Goal: Task Accomplishment & Management: Manage account settings

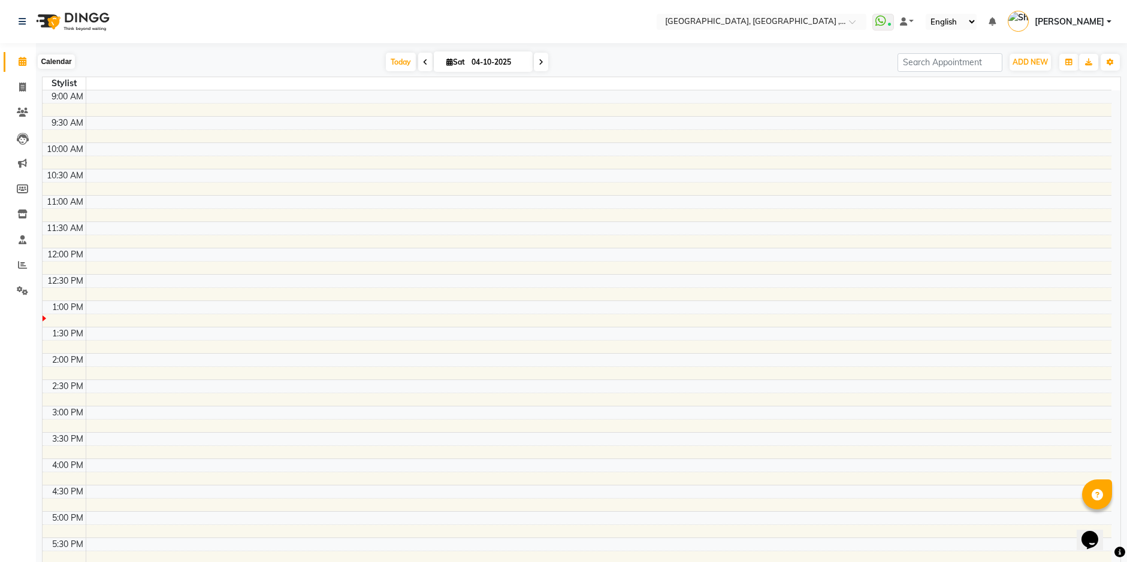
click at [21, 57] on icon at bounding box center [23, 61] width 8 height 9
click at [1094, 23] on span "[PERSON_NAME]" at bounding box center [1068, 22] width 69 height 13
click at [258, 102] on td at bounding box center [598, 96] width 1025 height 13
click at [19, 90] on icon at bounding box center [22, 87] width 7 height 9
select select "service"
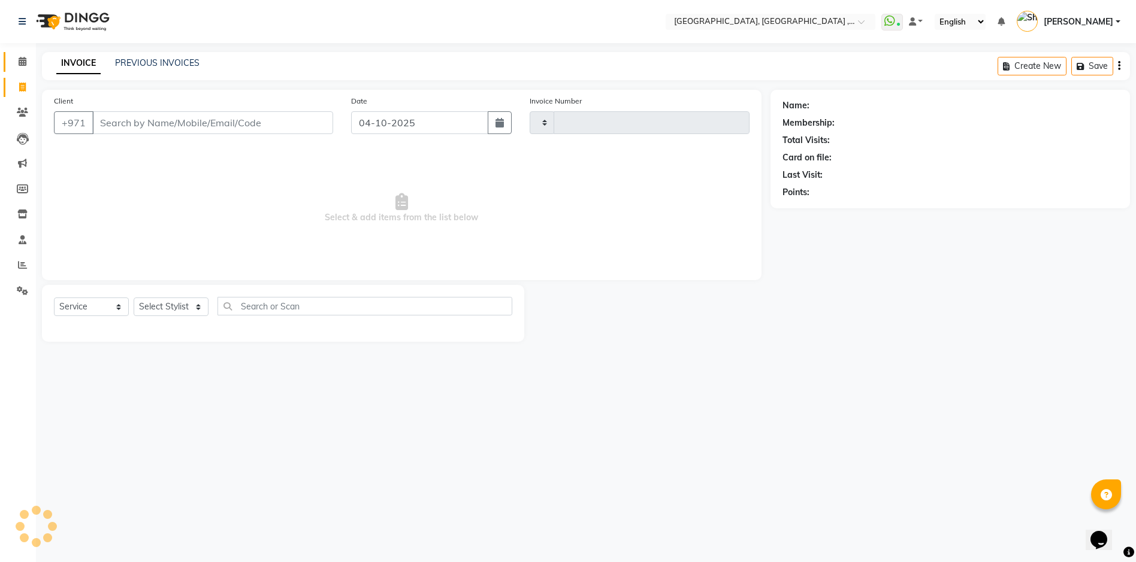
type input "5479"
select select "3838"
click at [16, 59] on span at bounding box center [22, 62] width 21 height 14
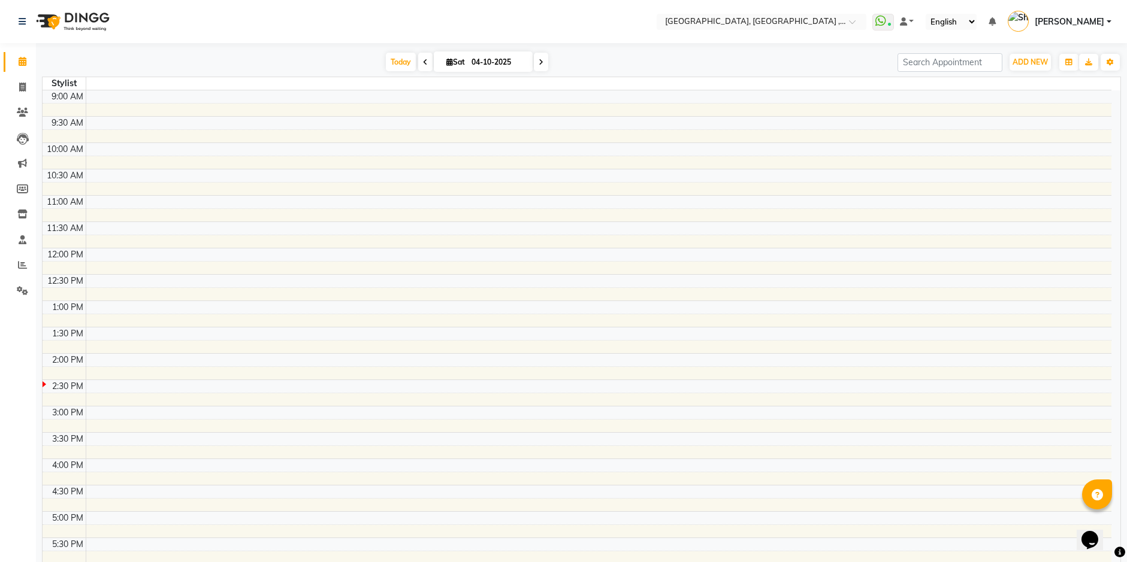
click at [1107, 22] on link "[PERSON_NAME]" at bounding box center [1059, 22] width 104 height 20
click at [1079, 84] on link "Sign out" at bounding box center [1050, 86] width 110 height 19
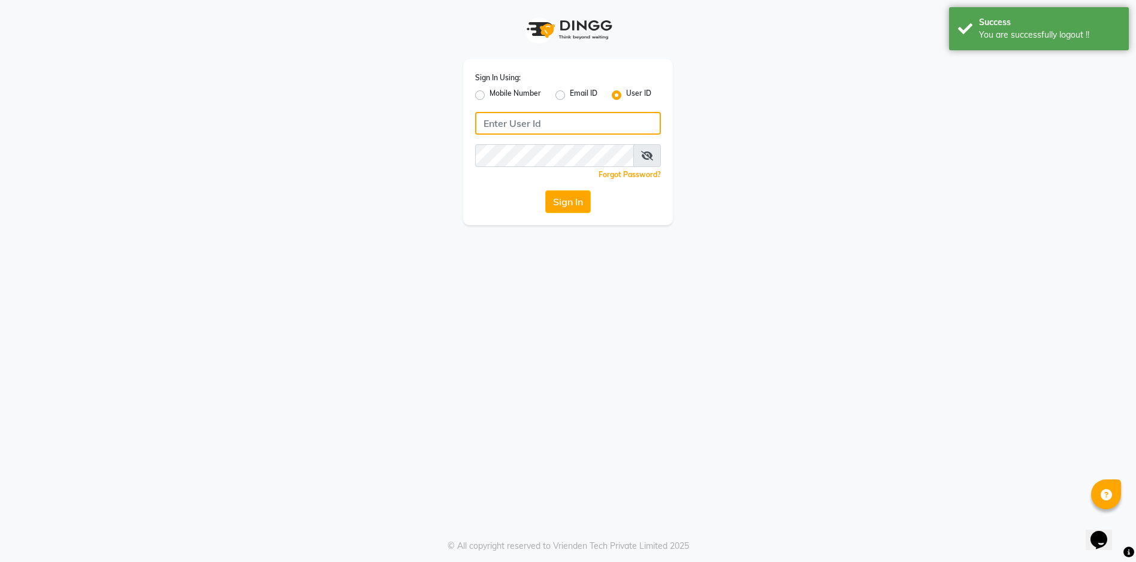
type input "543944492"
click at [648, 161] on span at bounding box center [647, 155] width 28 height 23
click at [647, 153] on icon at bounding box center [647, 156] width 12 height 10
click at [574, 204] on button "Sign In" at bounding box center [568, 201] width 46 height 23
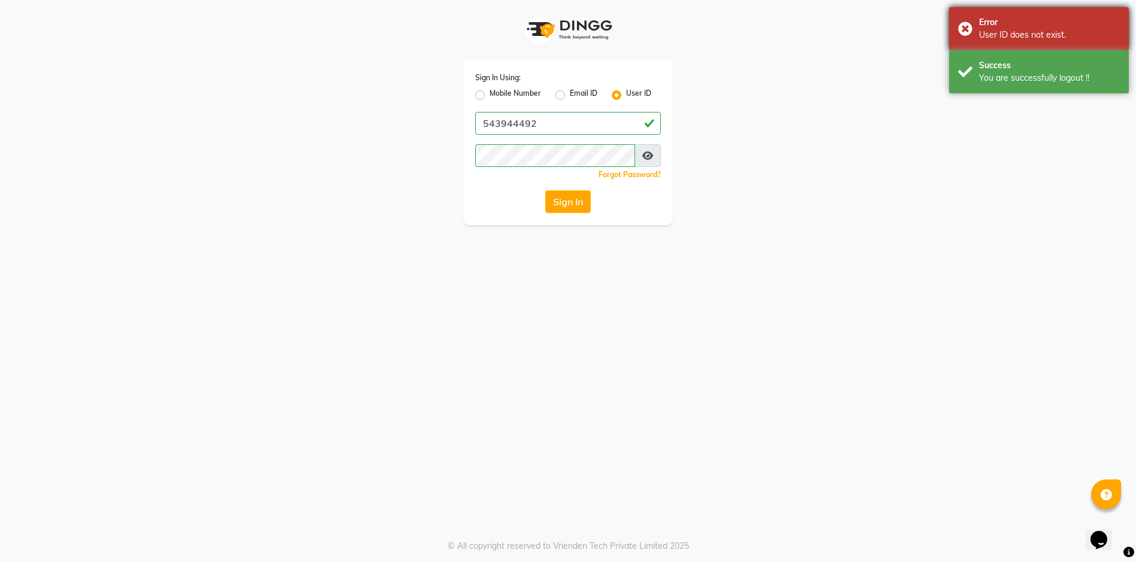
drag, startPoint x: 973, startPoint y: 21, endPoint x: 967, endPoint y: 25, distance: 7.3
click at [970, 22] on div "Error User ID does not exist." at bounding box center [1039, 28] width 180 height 43
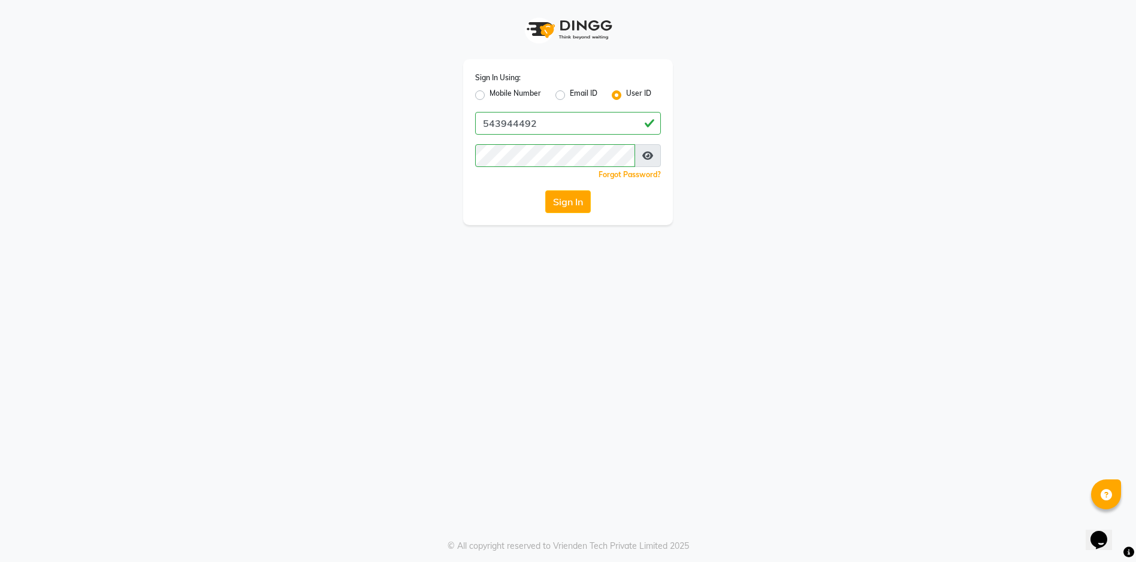
click at [963, 21] on div "Success You are successfully logout !!" at bounding box center [1039, 28] width 180 height 43
click at [578, 194] on button "Sign In" at bounding box center [568, 201] width 46 height 23
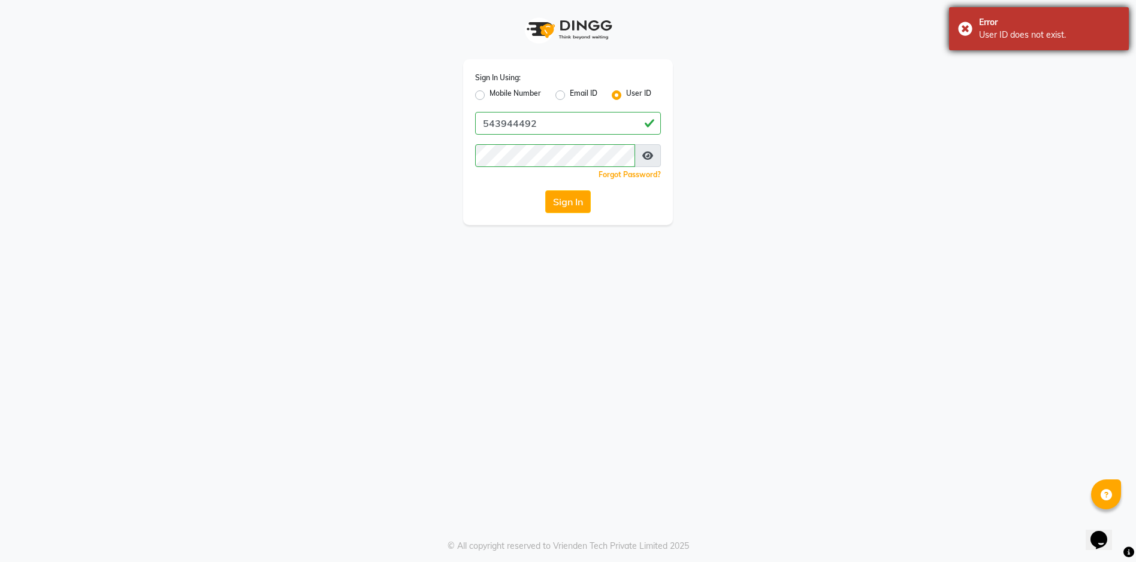
click at [970, 31] on div "Error User ID does not exist." at bounding box center [1039, 28] width 180 height 43
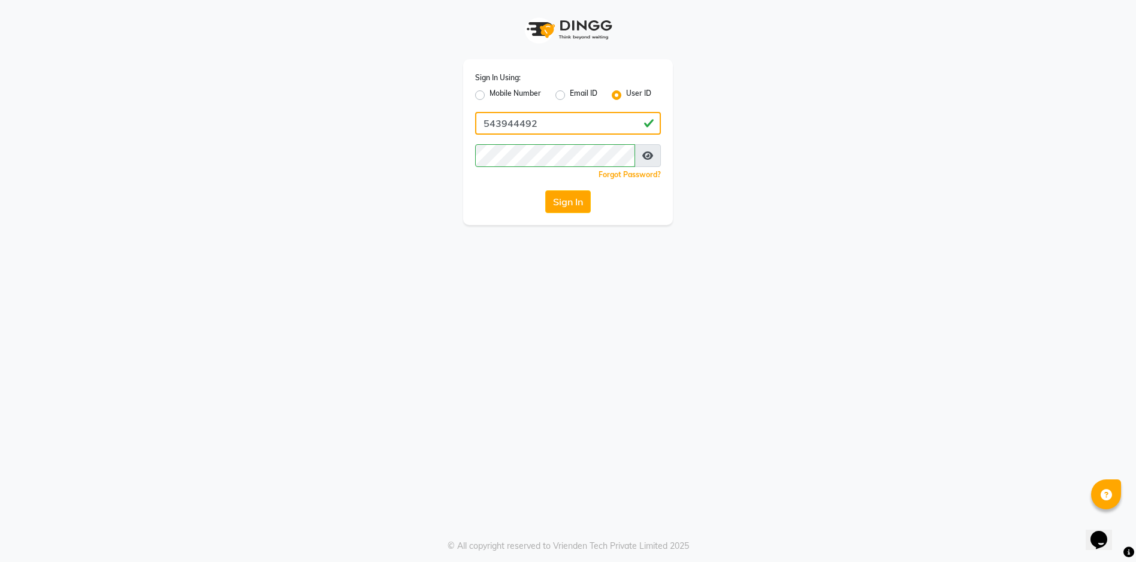
drag, startPoint x: 556, startPoint y: 128, endPoint x: 489, endPoint y: 126, distance: 67.7
click at [488, 128] on input "543944492" at bounding box center [568, 123] width 186 height 23
click at [589, 122] on input "543944492" at bounding box center [568, 123] width 186 height 23
drag, startPoint x: 580, startPoint y: 125, endPoint x: 468, endPoint y: 119, distance: 112.2
click at [468, 119] on div "Sign In Using: Mobile Number Email ID User ID 543944492 Remember me Forgot Pass…" at bounding box center [568, 142] width 210 height 166
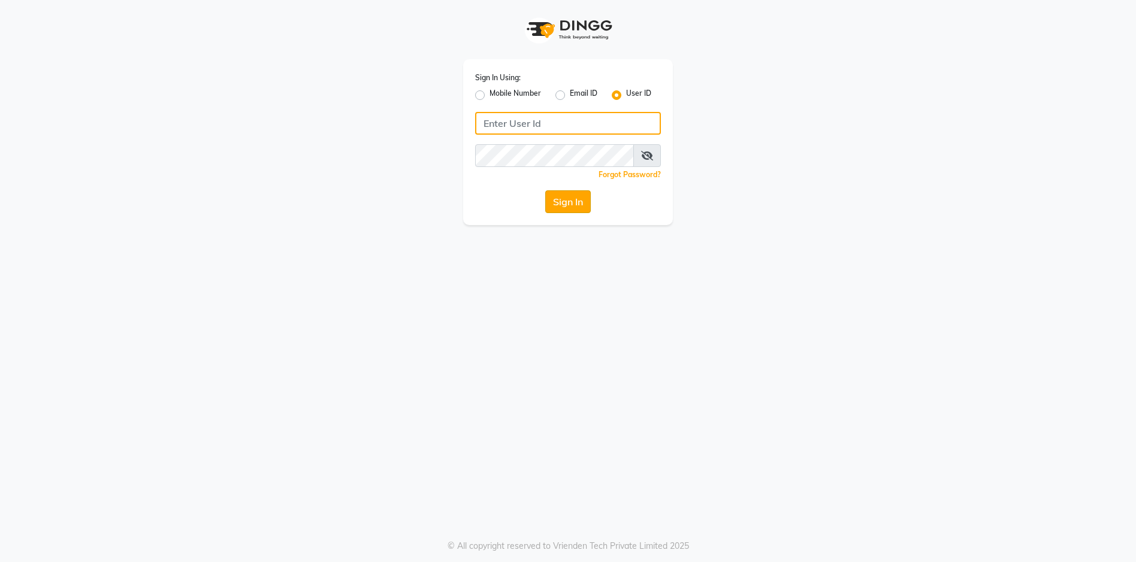
type input "543944492"
click at [552, 201] on button "Sign In" at bounding box center [568, 201] width 46 height 23
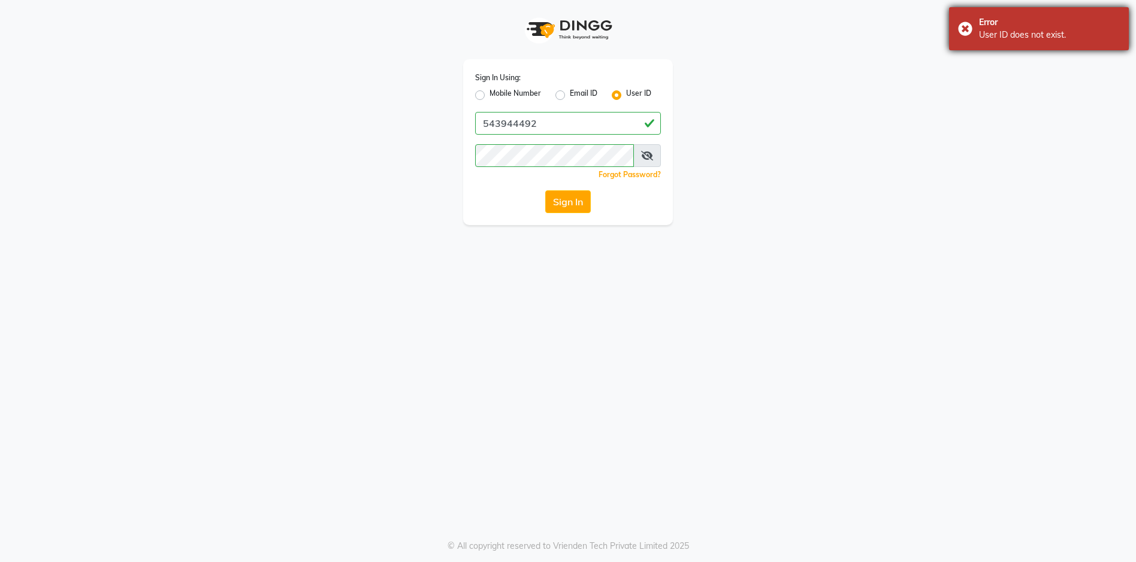
click at [966, 24] on div "Error User ID does not exist." at bounding box center [1039, 28] width 180 height 43
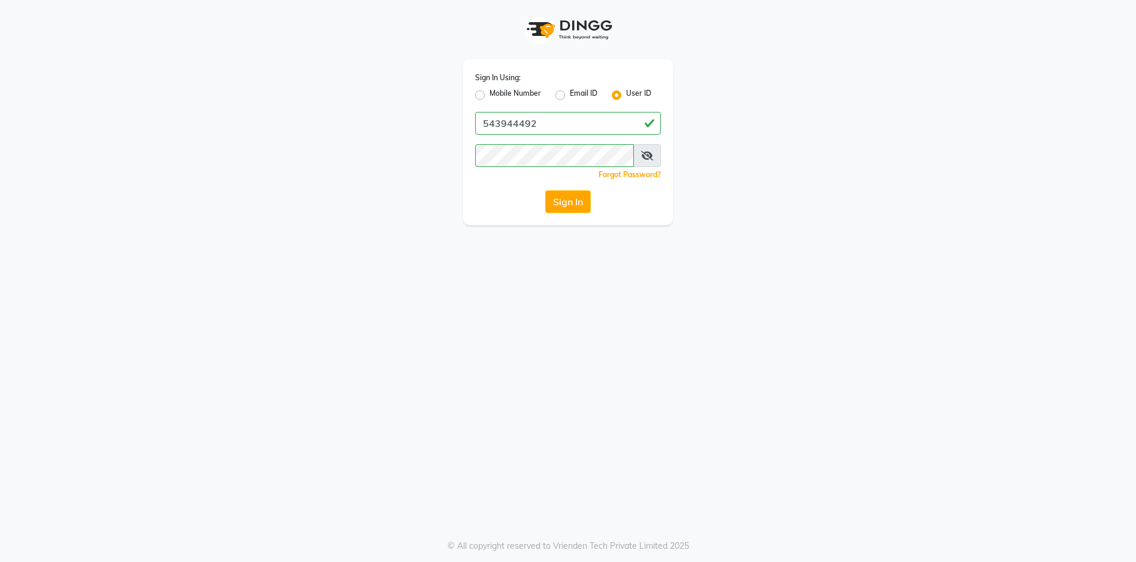
click at [489, 93] on label "Mobile Number" at bounding box center [515, 95] width 52 height 14
click at [489, 93] on input "Mobile Number" at bounding box center [493, 92] width 8 height 8
radio input "true"
radio input "false"
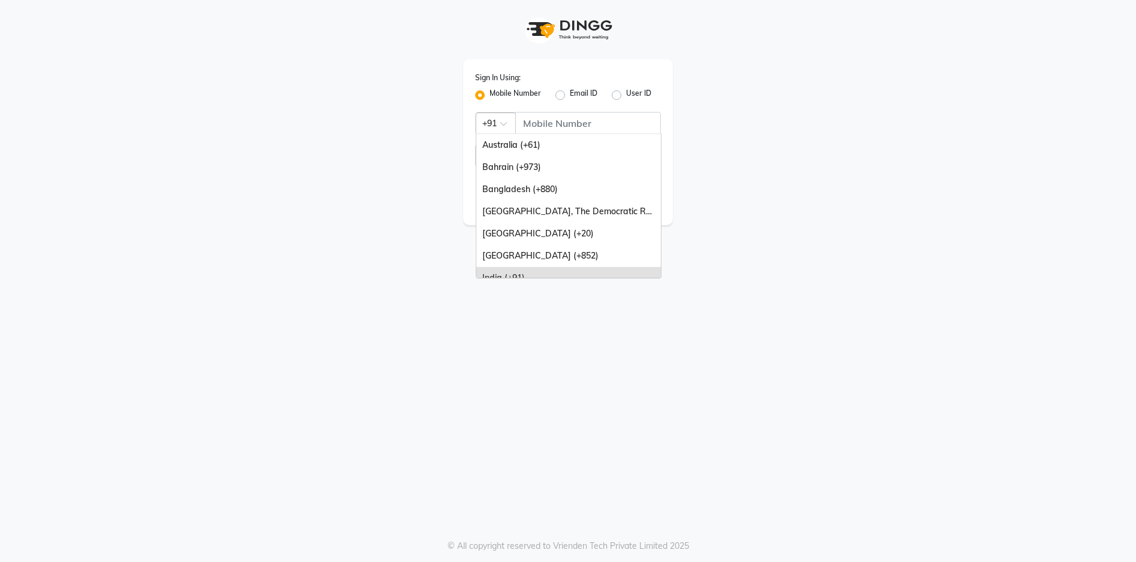
click at [506, 121] on span at bounding box center [507, 127] width 15 height 13
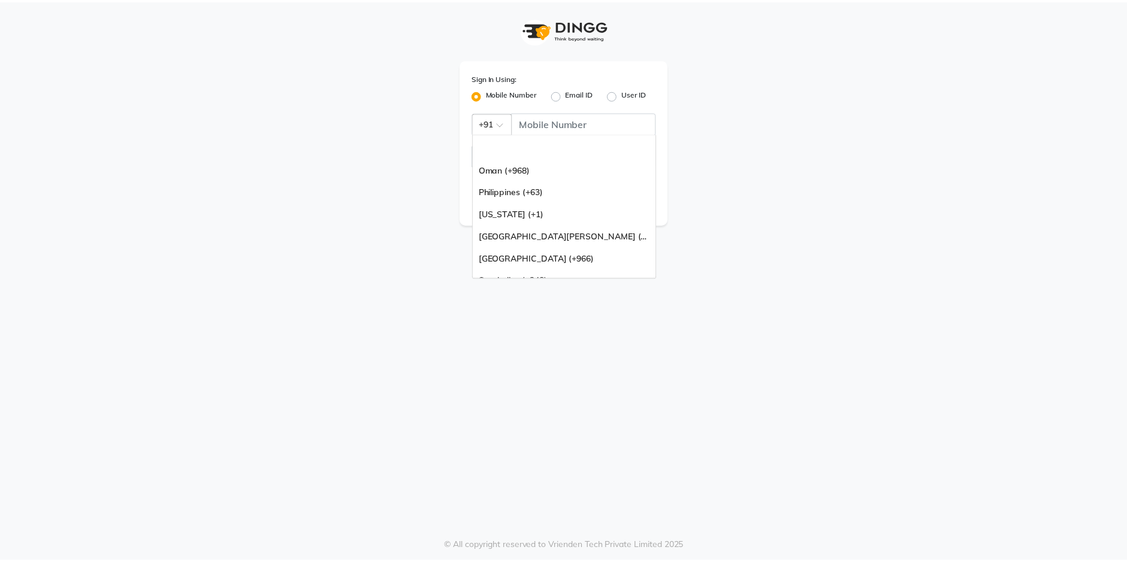
scroll to position [299, 0]
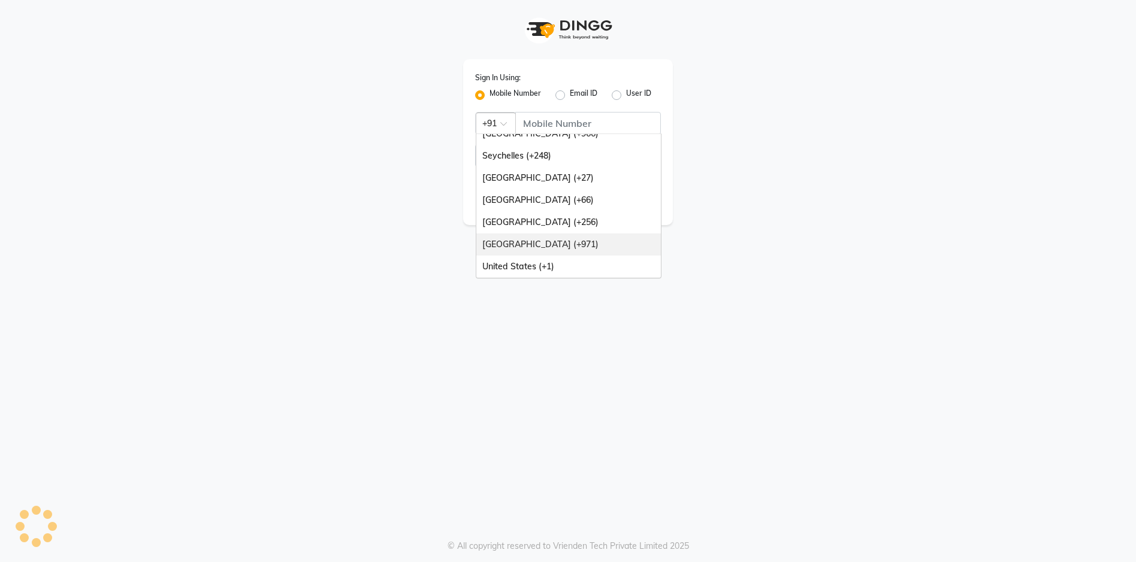
click at [566, 240] on div "[GEOGRAPHIC_DATA] (+971)" at bounding box center [568, 245] width 184 height 22
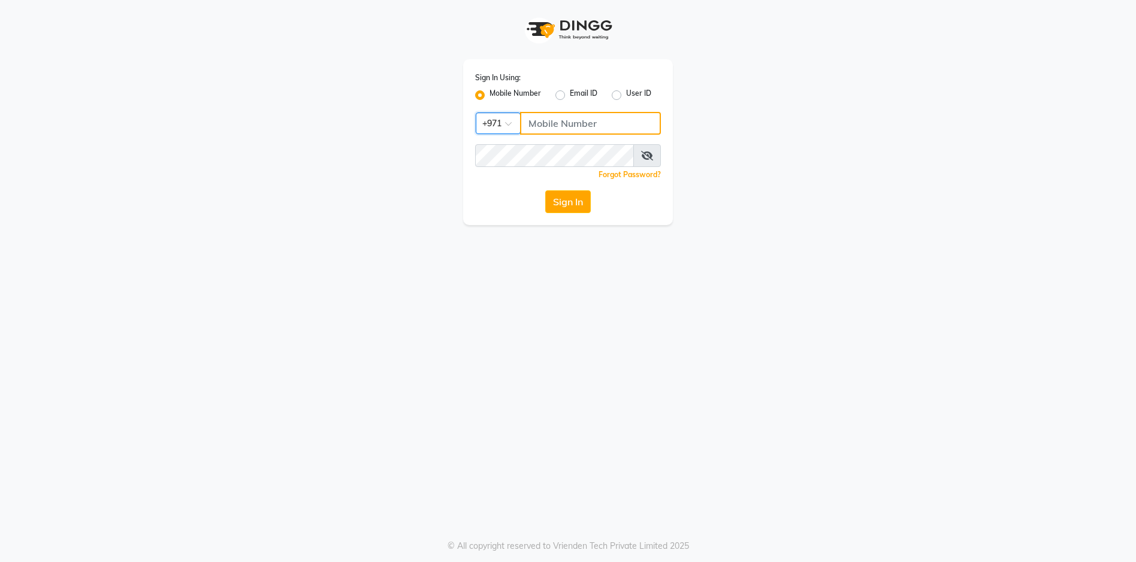
click at [564, 124] on input "Username" at bounding box center [590, 123] width 141 height 23
type input "543944492"
click at [572, 199] on button "Sign In" at bounding box center [568, 201] width 46 height 23
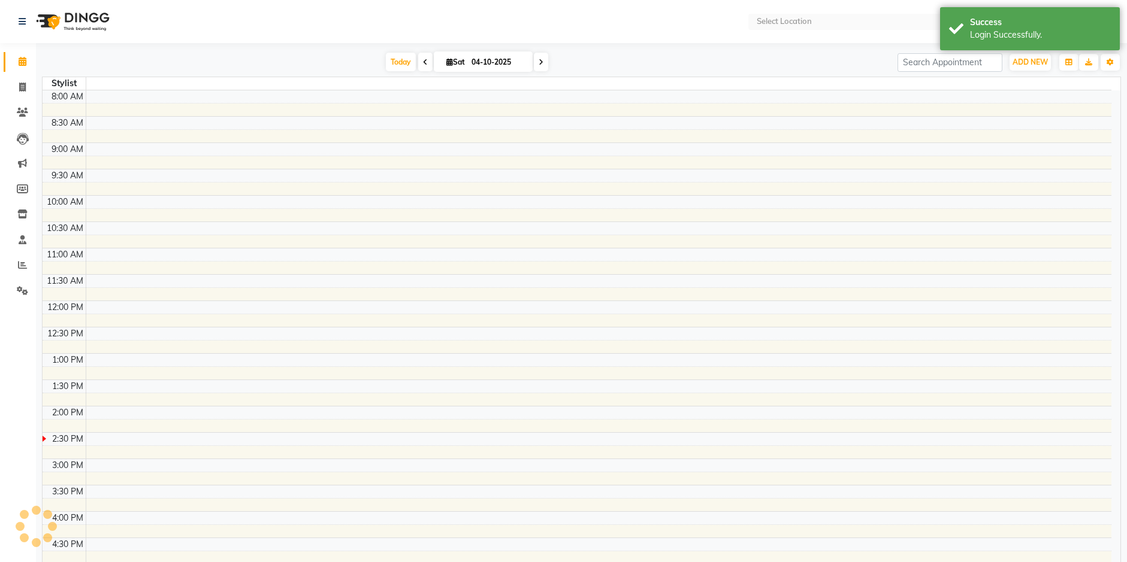
select select "en"
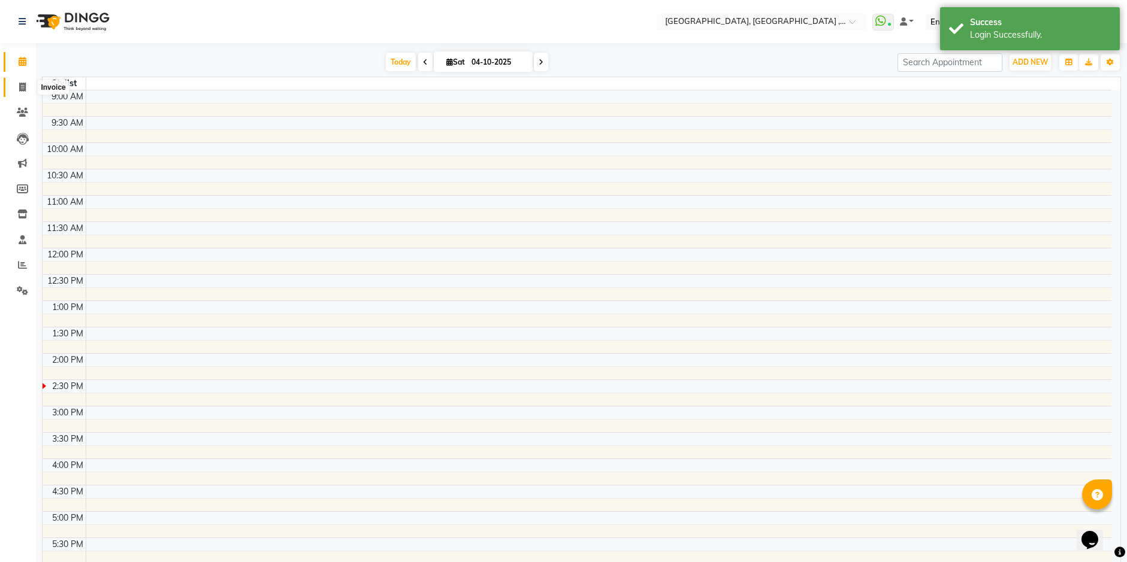
drag, startPoint x: 20, startPoint y: 83, endPoint x: 20, endPoint y: 71, distance: 12.0
click at [20, 83] on icon at bounding box center [22, 87] width 7 height 9
select select "service"
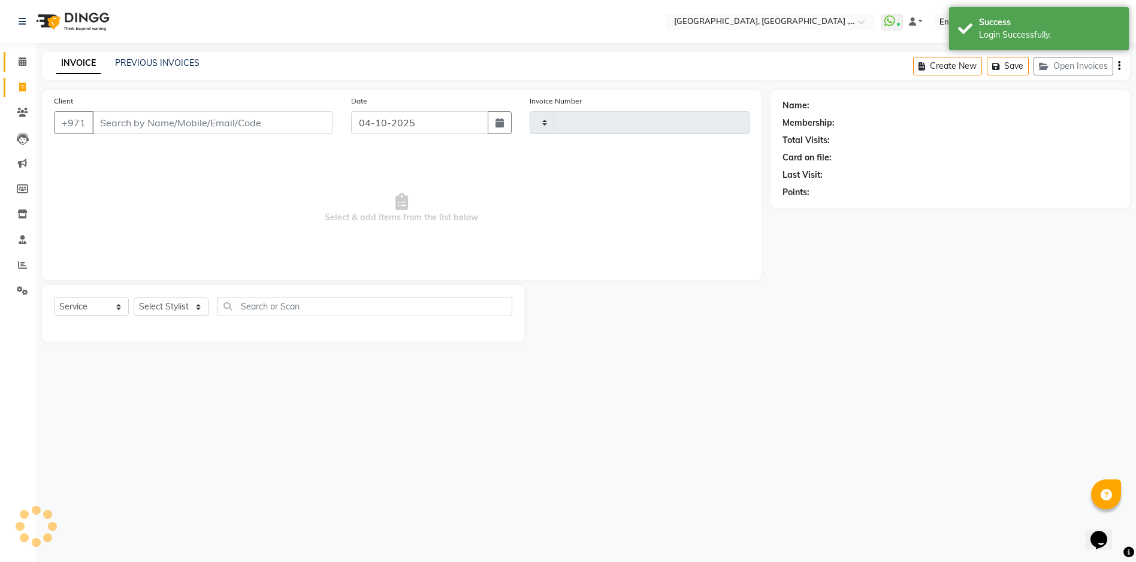
click at [20, 69] on link "Calendar" at bounding box center [18, 62] width 29 height 20
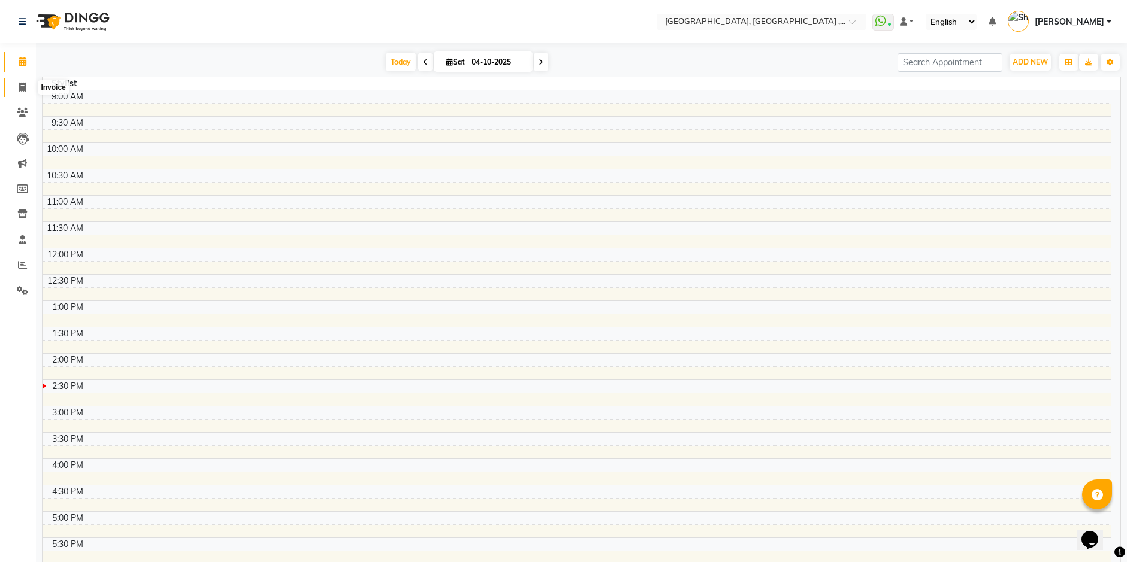
click at [21, 85] on icon at bounding box center [22, 87] width 7 height 9
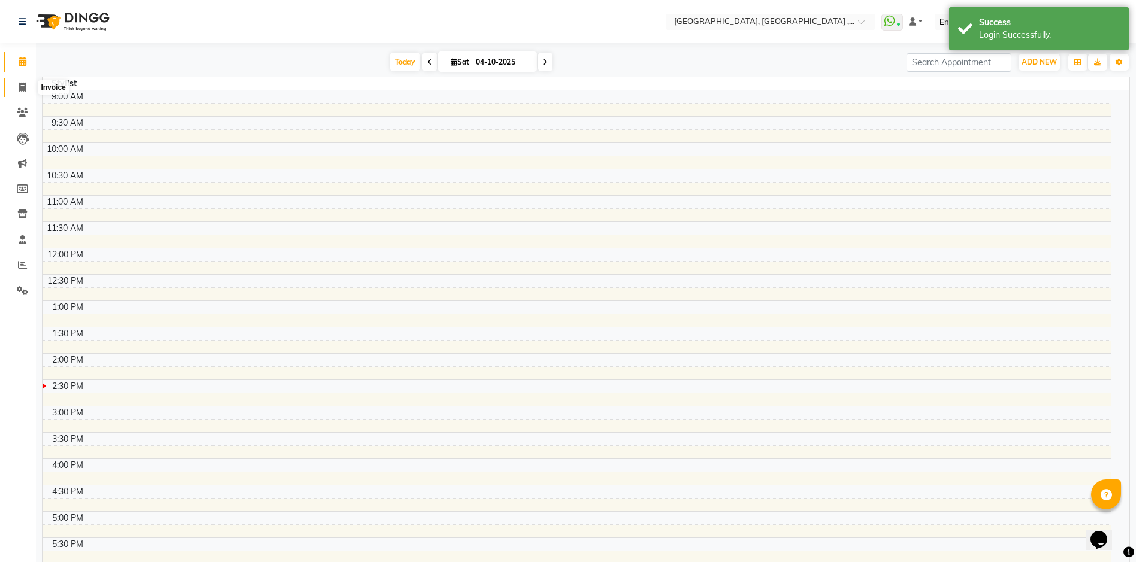
select select "service"
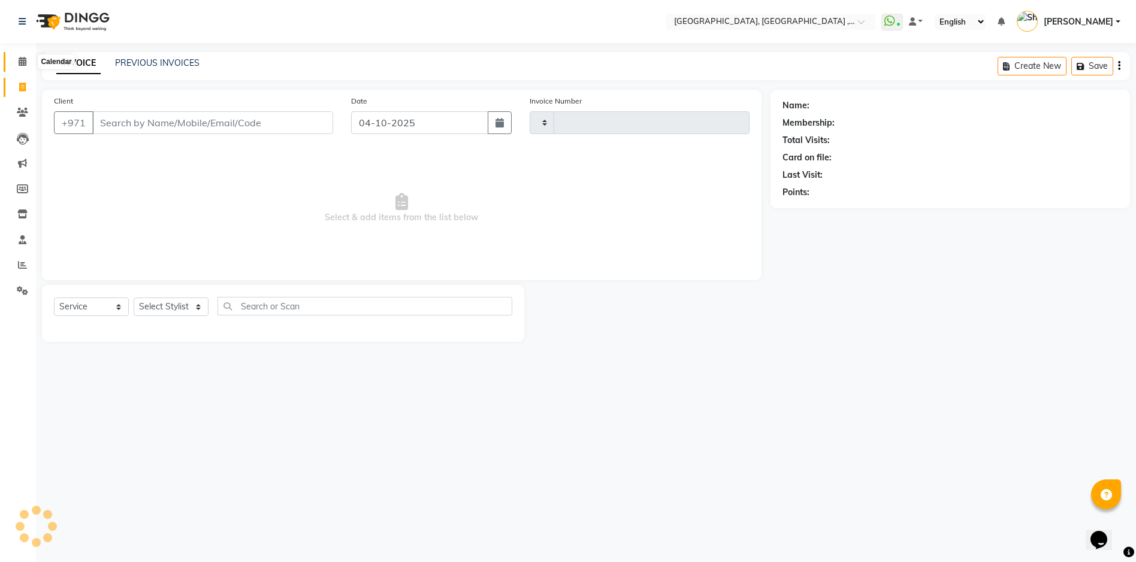
click at [19, 65] on icon at bounding box center [23, 61] width 8 height 9
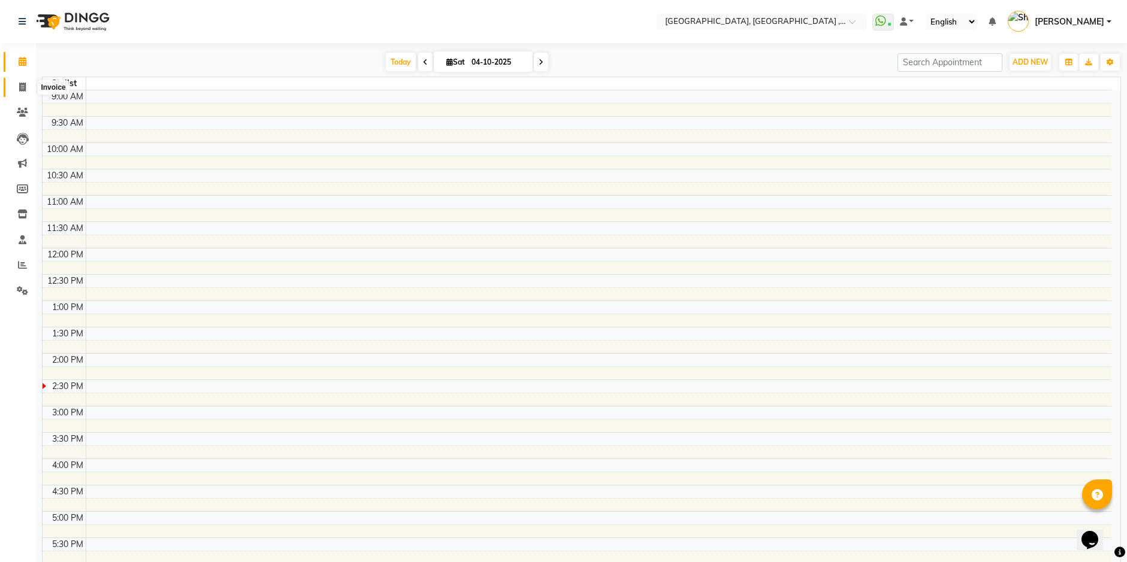
click at [22, 84] on icon at bounding box center [22, 87] width 7 height 9
select select "service"
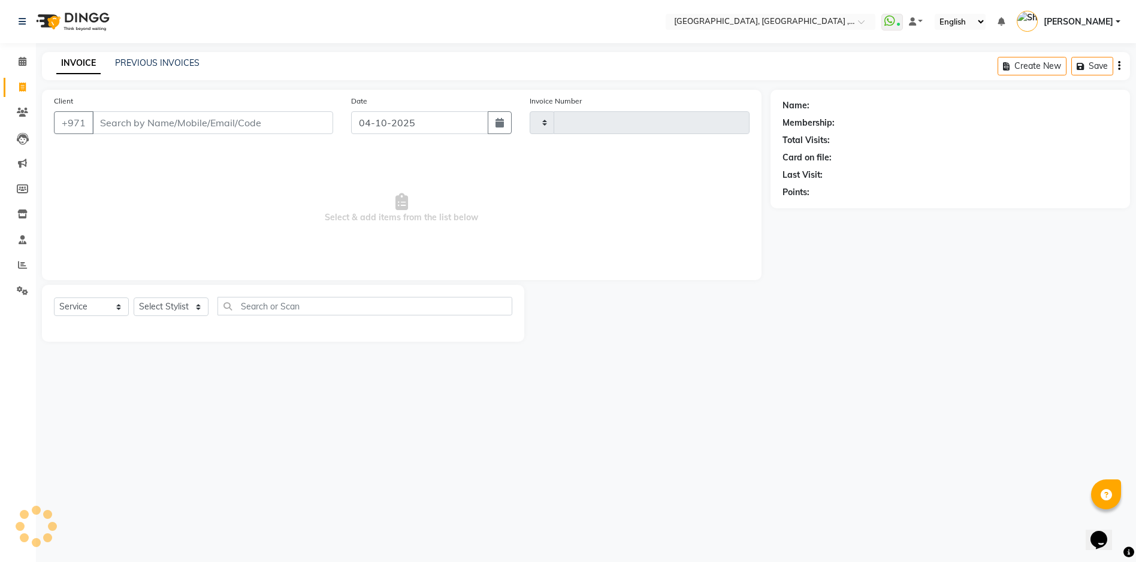
type input "5479"
select select "3838"
click at [19, 115] on icon at bounding box center [22, 112] width 11 height 9
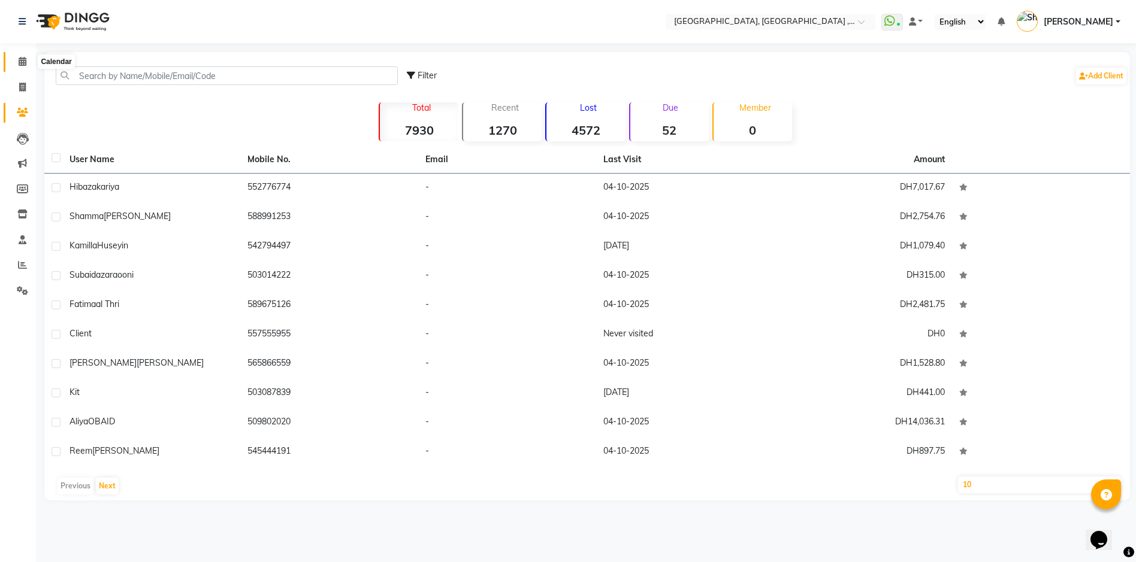
click at [19, 61] on icon at bounding box center [23, 61] width 8 height 9
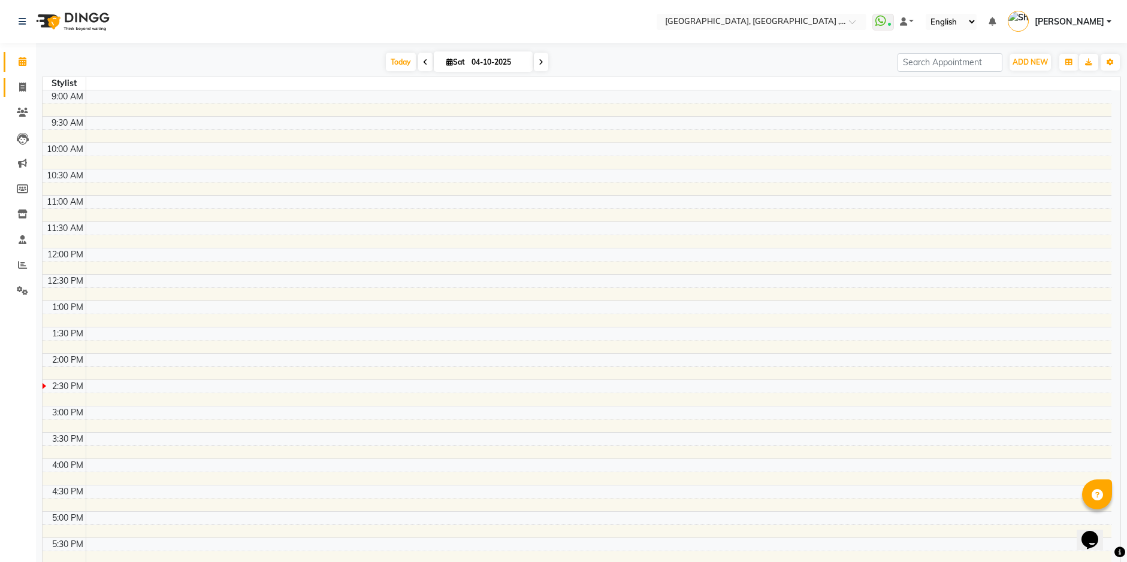
click at [19, 94] on link "Invoice" at bounding box center [18, 88] width 29 height 20
select select "service"
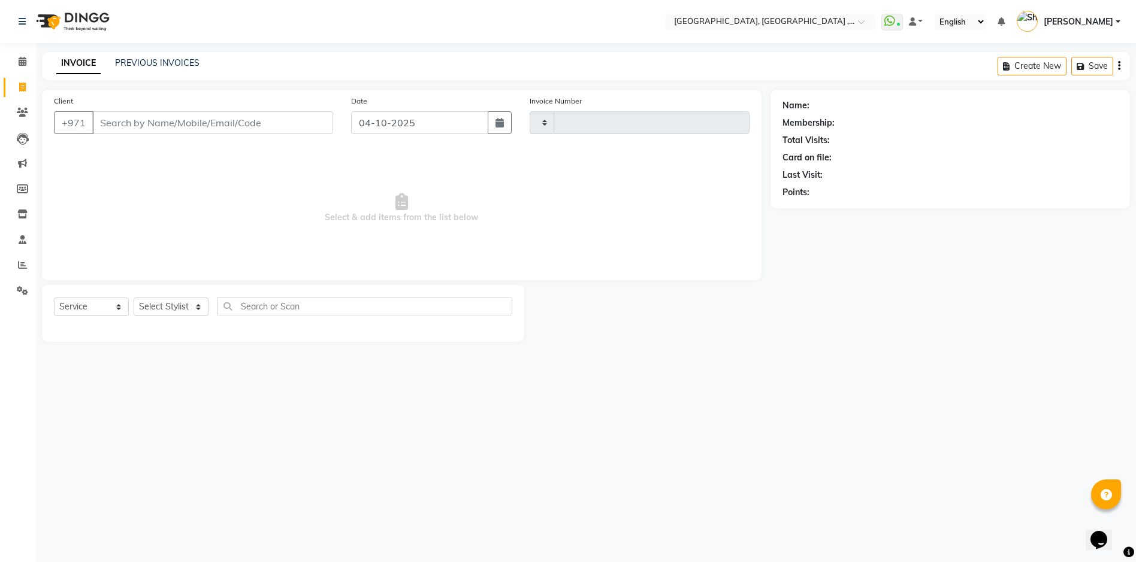
type input "5479"
select select "3838"
click at [22, 110] on icon at bounding box center [22, 112] width 11 height 9
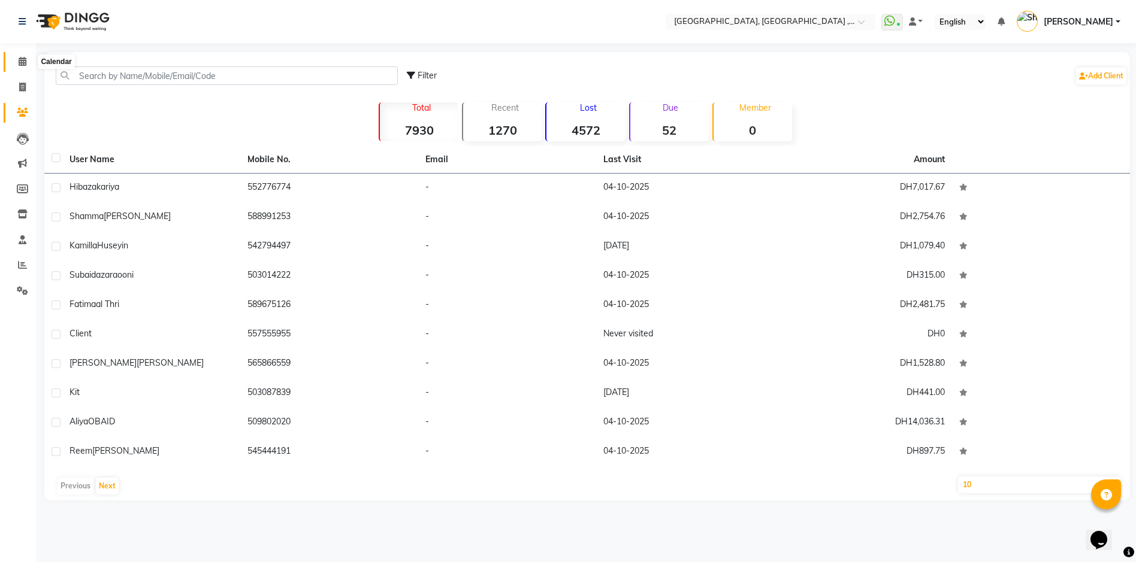
click at [23, 57] on icon at bounding box center [23, 61] width 8 height 9
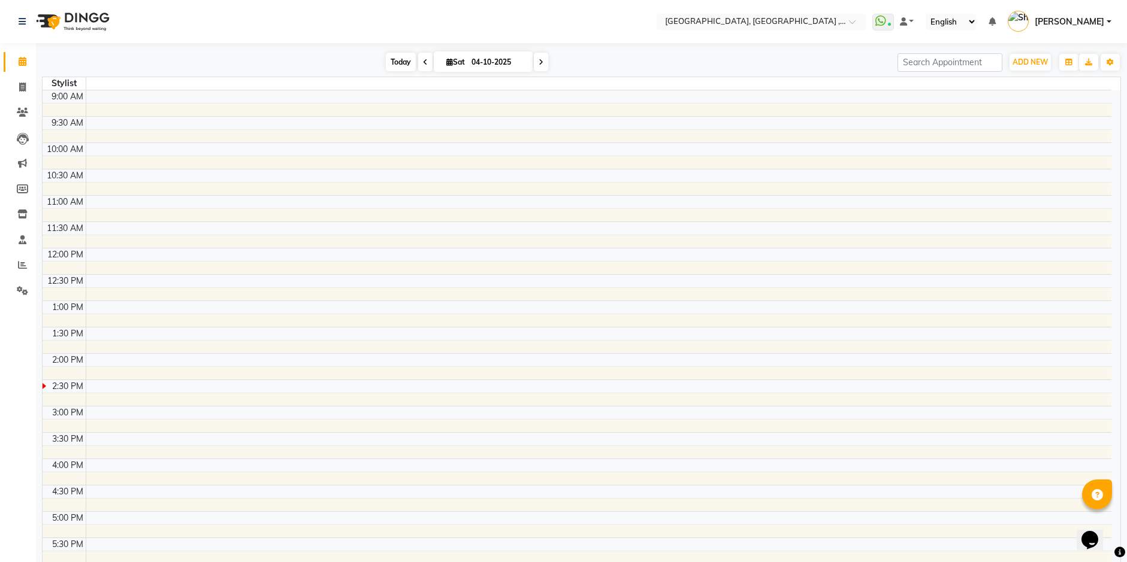
click at [392, 60] on span "Today" at bounding box center [401, 62] width 30 height 19
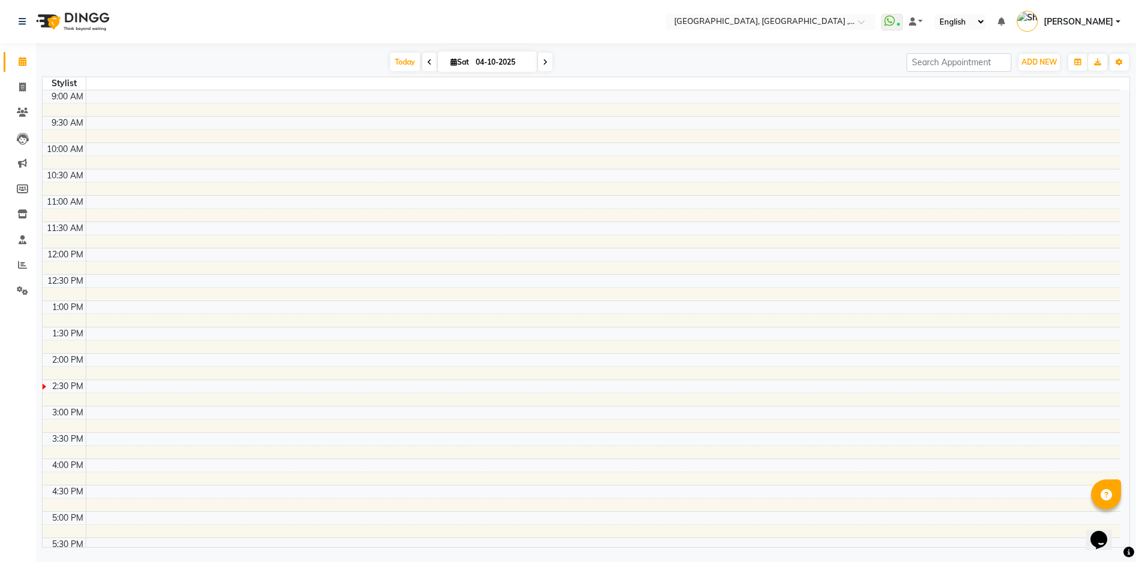
click at [1112, 28] on span "[PERSON_NAME]" at bounding box center [1077, 22] width 69 height 13
click at [1072, 84] on link "Sign out" at bounding box center [1059, 86] width 110 height 19
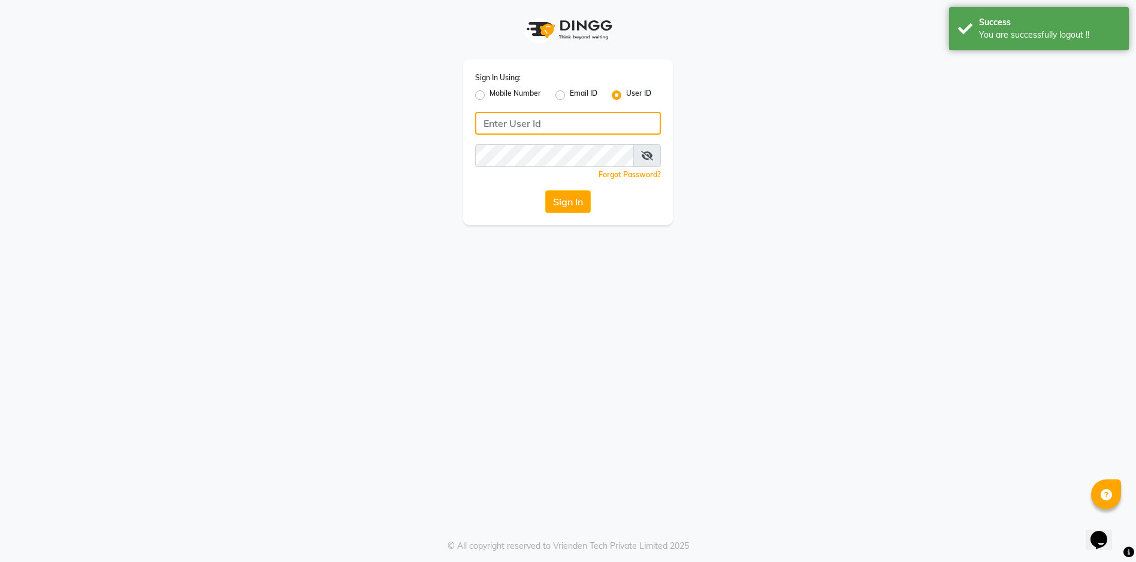
type input "543944492"
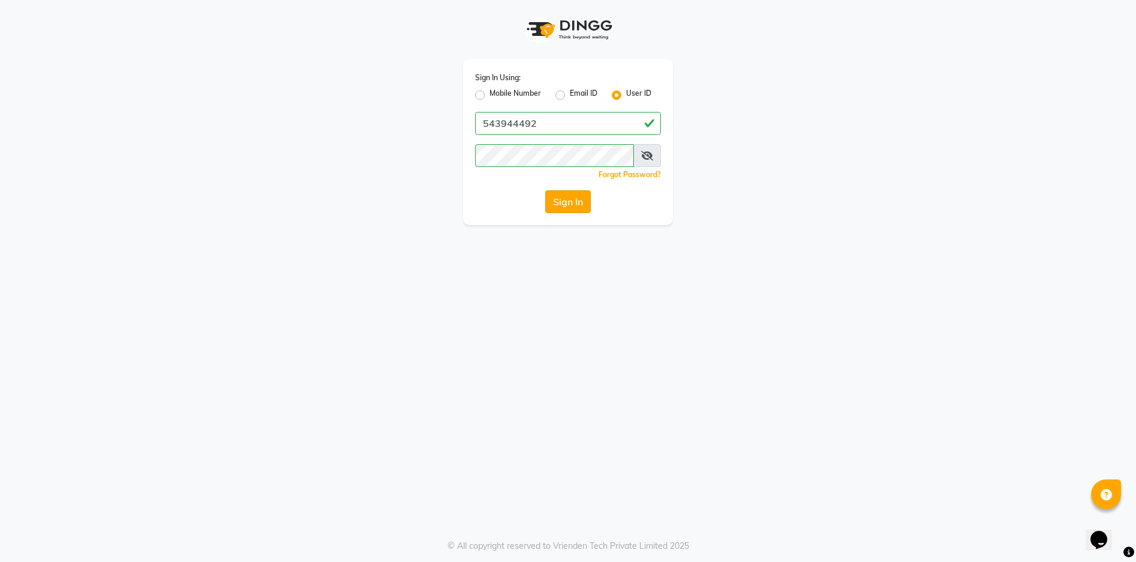
click at [584, 200] on button "Sign In" at bounding box center [568, 201] width 46 height 23
click at [489, 97] on label "Mobile Number" at bounding box center [515, 95] width 52 height 14
click at [489, 96] on input "Mobile Number" at bounding box center [493, 92] width 8 height 8
radio input "true"
radio input "false"
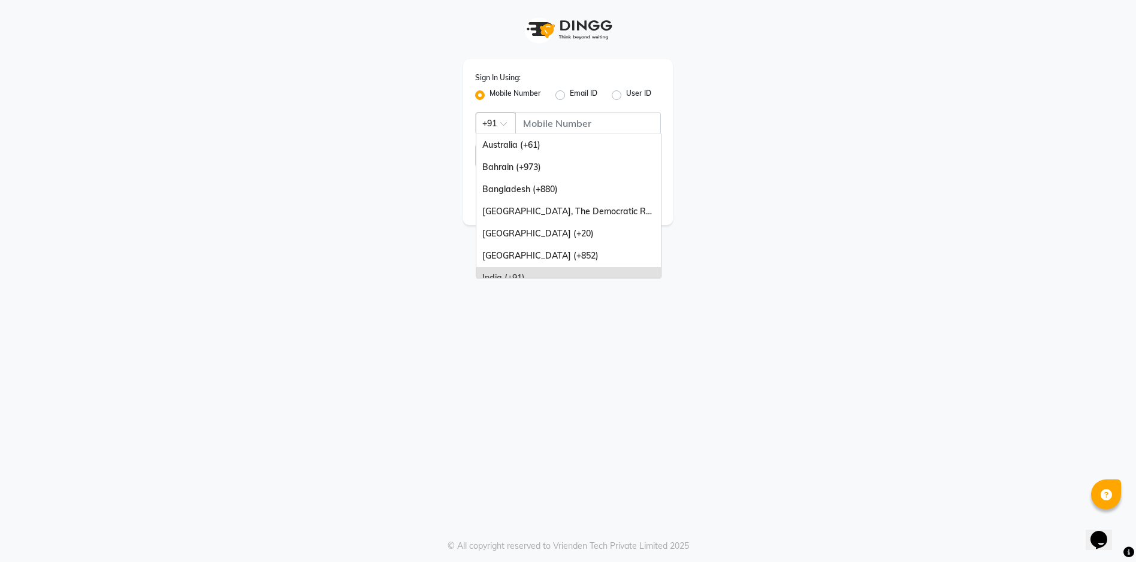
click at [505, 122] on span at bounding box center [507, 127] width 15 height 13
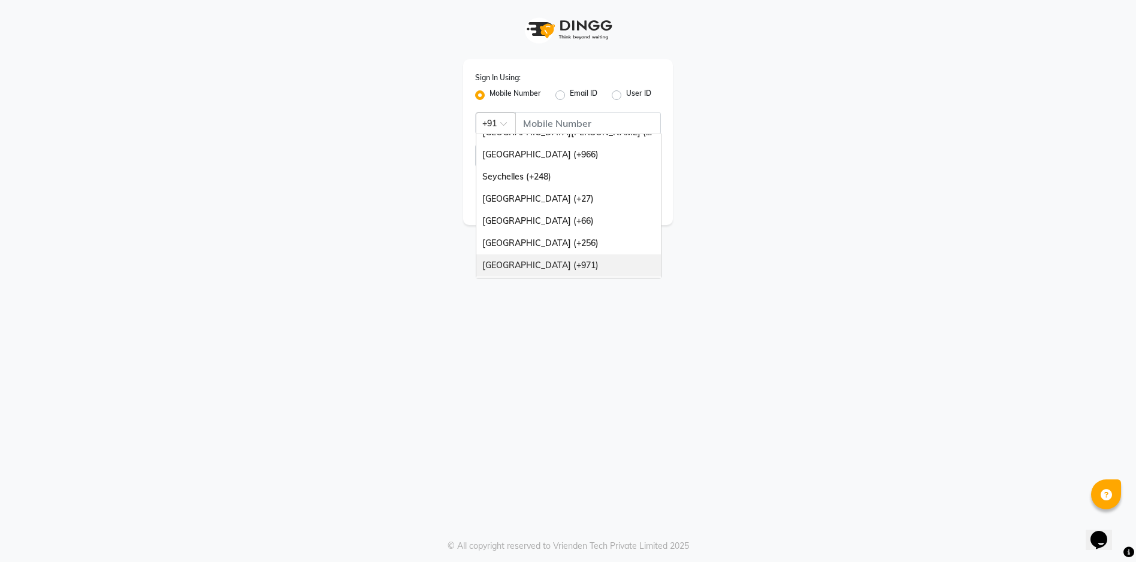
scroll to position [299, 0]
click at [621, 250] on div "United Arab Emirates (+971)" at bounding box center [568, 245] width 184 height 22
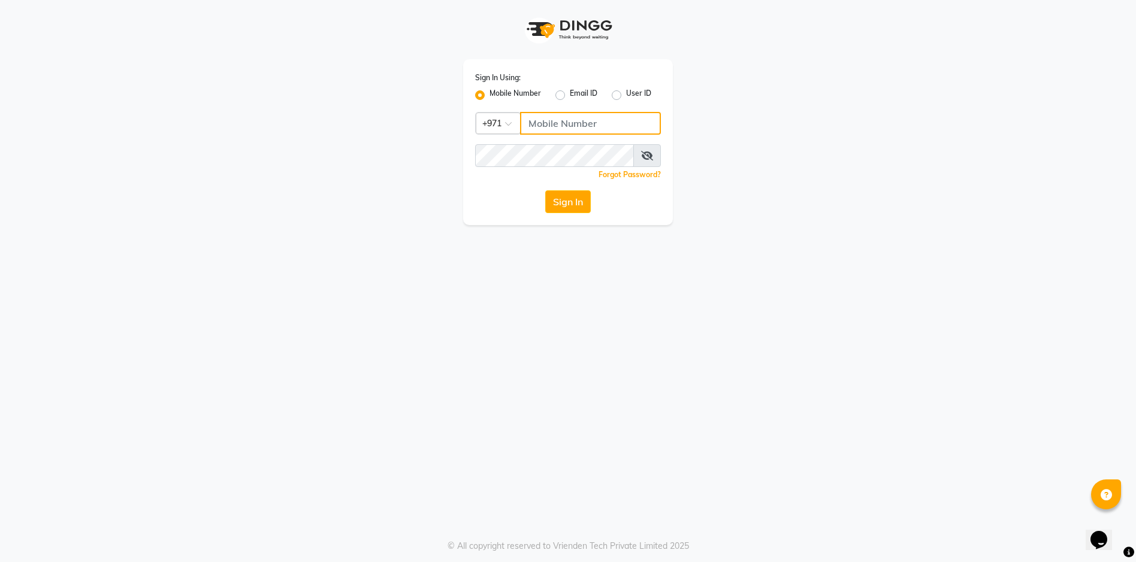
click at [572, 129] on input "Username" at bounding box center [590, 123] width 141 height 23
click at [570, 94] on label "Email ID" at bounding box center [584, 95] width 28 height 14
click at [570, 94] on input "Email ID" at bounding box center [574, 92] width 8 height 8
radio input "true"
radio input "false"
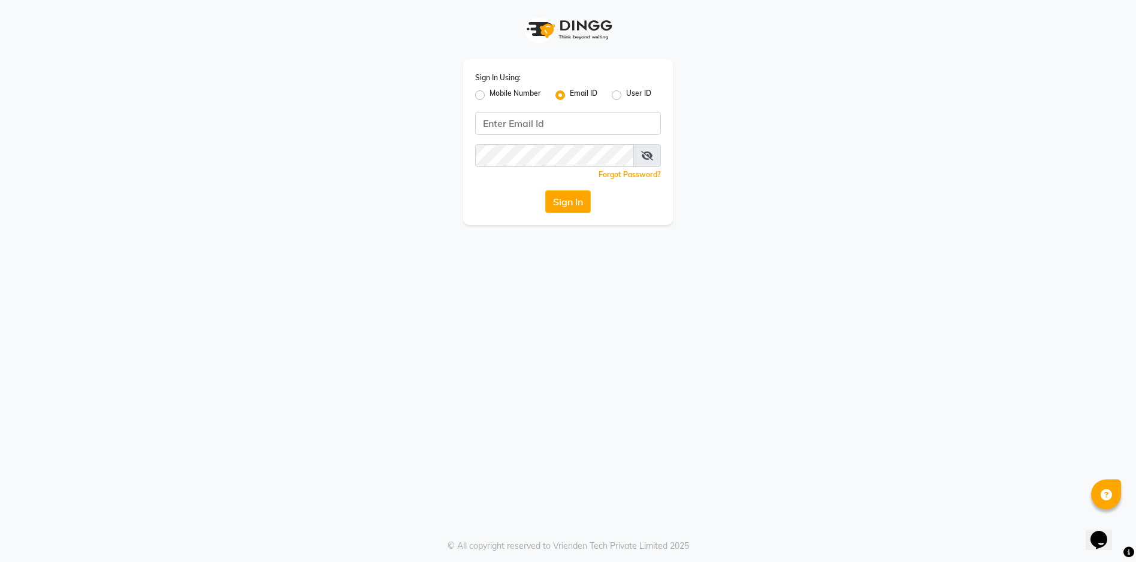
drag, startPoint x: 547, startPoint y: 140, endPoint x: 546, endPoint y: 129, distance: 10.2
click at [547, 136] on div "Sign In Using: Mobile Number Email ID User ID Remember me Forgot Password? Sign…" at bounding box center [568, 142] width 210 height 166
click at [546, 127] on input "Username" at bounding box center [568, 123] width 186 height 23
type input "ecosophy@dingg.com"
click at [643, 154] on icon at bounding box center [647, 156] width 12 height 10
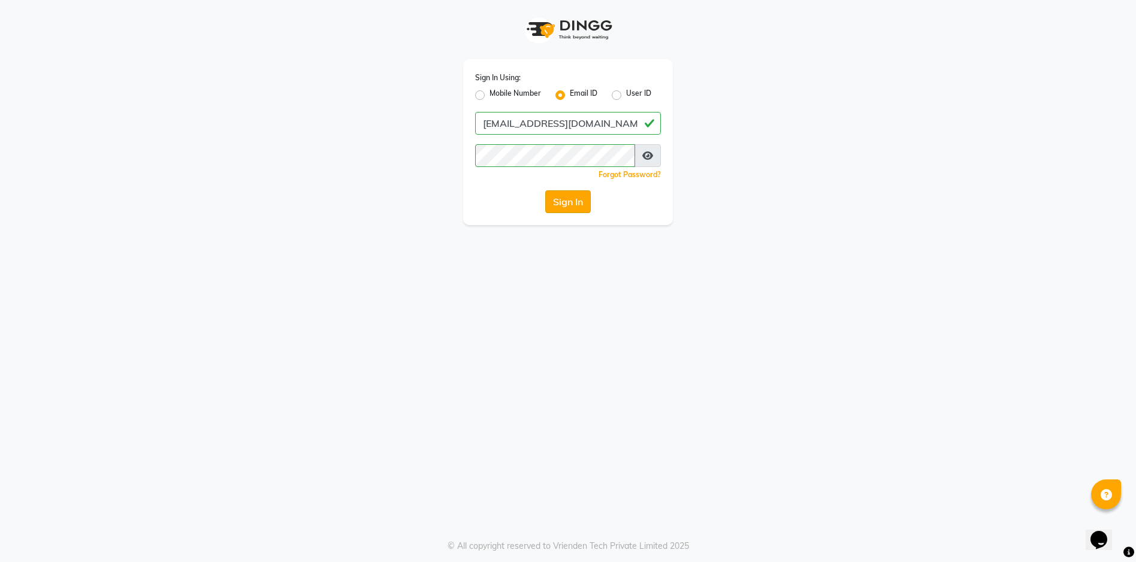
click at [581, 202] on button "Sign In" at bounding box center [568, 201] width 46 height 23
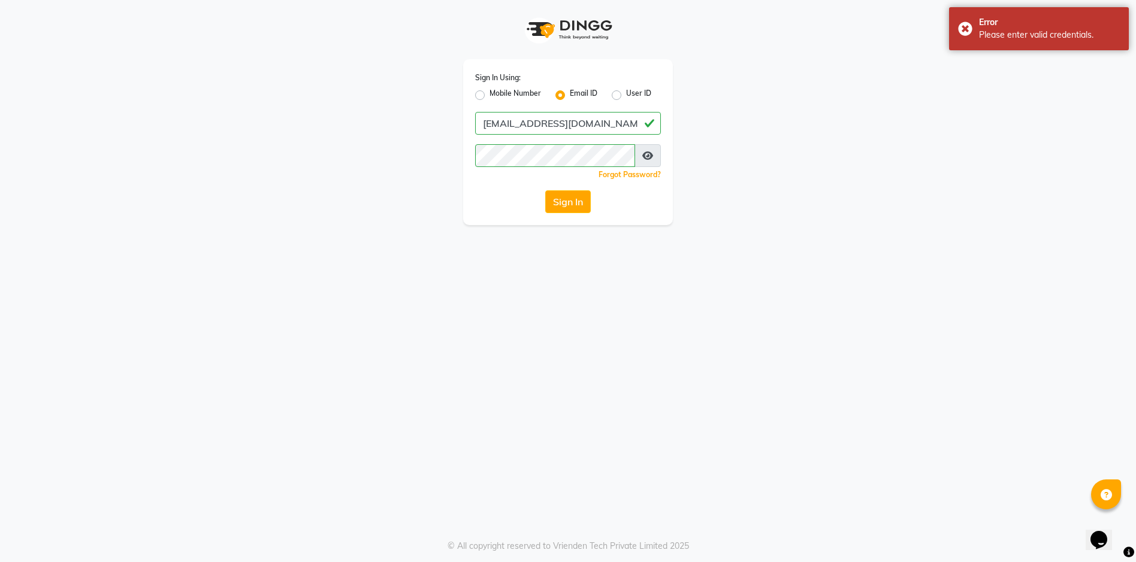
click at [913, 497] on div "Sign In Using: Mobile Number Email ID User ID ecosophy@dingg.com Remember me Fo…" at bounding box center [568, 281] width 1136 height 562
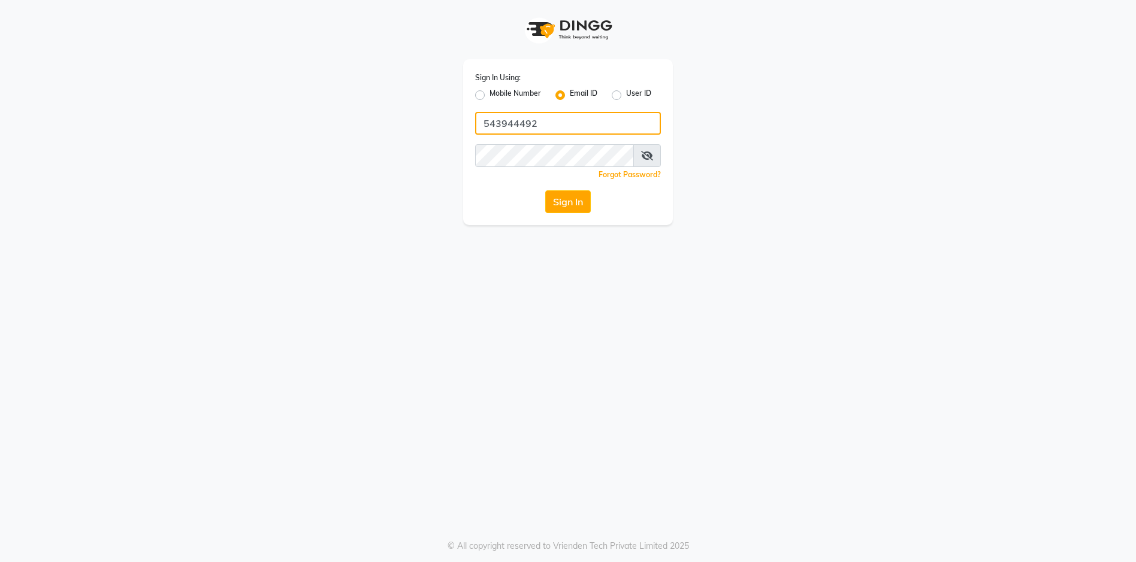
click at [567, 123] on input "543944492" at bounding box center [568, 123] width 186 height 23
type input "5"
type input "546169333"
click at [653, 158] on span at bounding box center [647, 155] width 28 height 23
click at [646, 153] on icon at bounding box center [647, 156] width 12 height 10
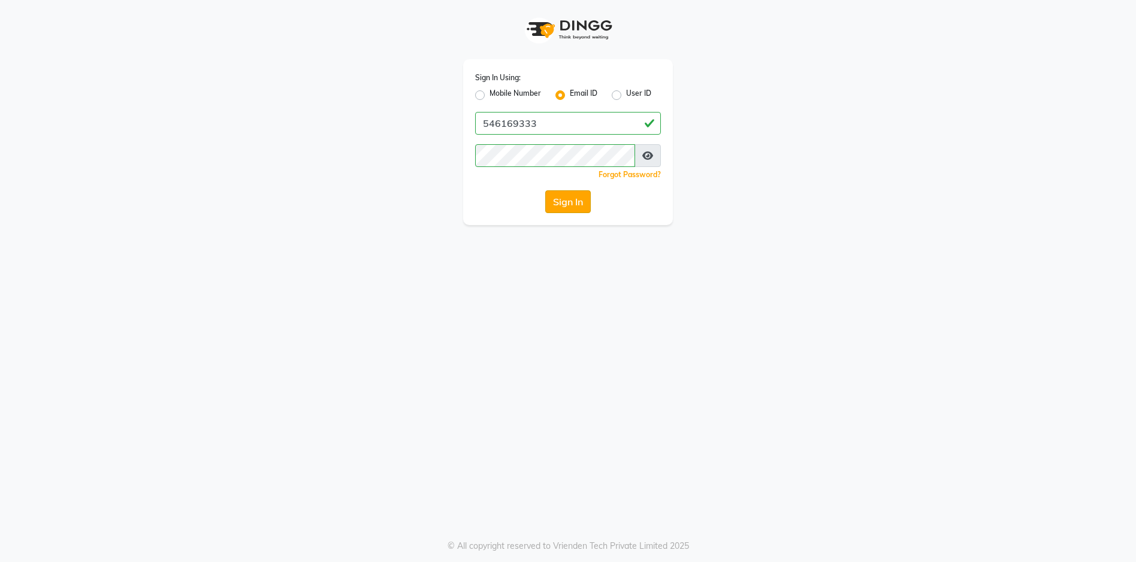
click at [575, 201] on button "Sign In" at bounding box center [568, 201] width 46 height 23
click at [626, 95] on label "User ID" at bounding box center [638, 95] width 25 height 14
click at [626, 95] on input "User ID" at bounding box center [630, 92] width 8 height 8
radio input "true"
radio input "false"
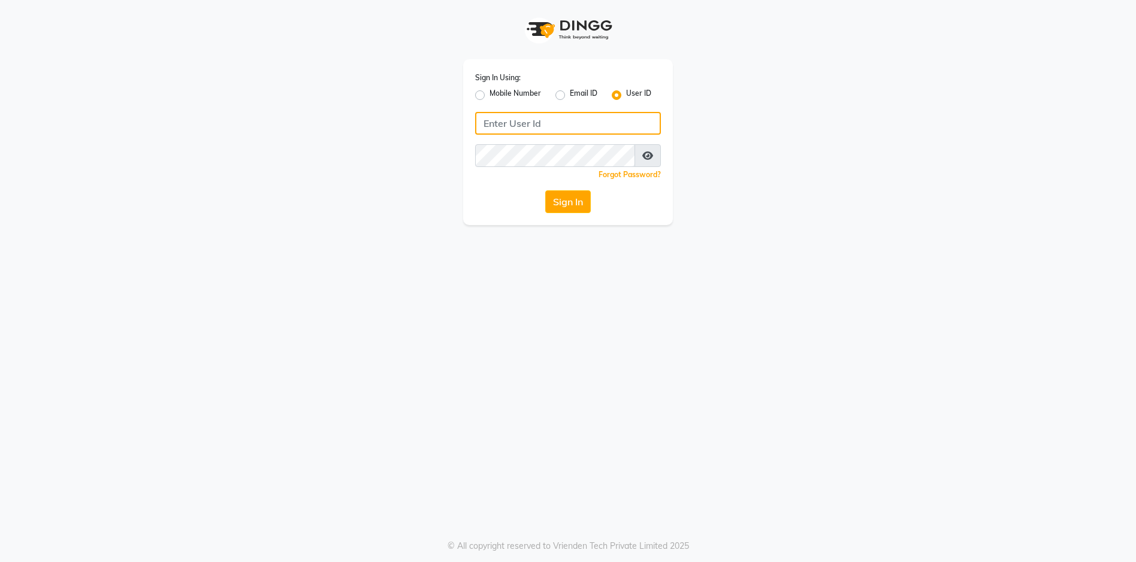
click at [579, 123] on input "Username" at bounding box center [568, 123] width 186 height 23
type input "543944492"
click at [573, 198] on button "Sign In" at bounding box center [568, 201] width 46 height 23
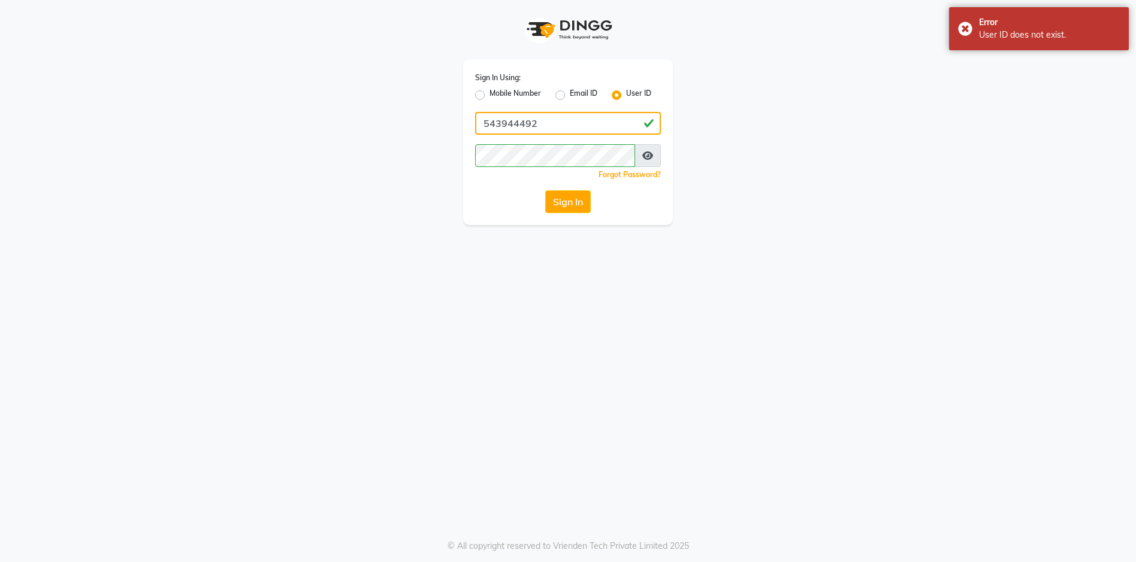
click at [578, 120] on input "543944492" at bounding box center [568, 123] width 186 height 23
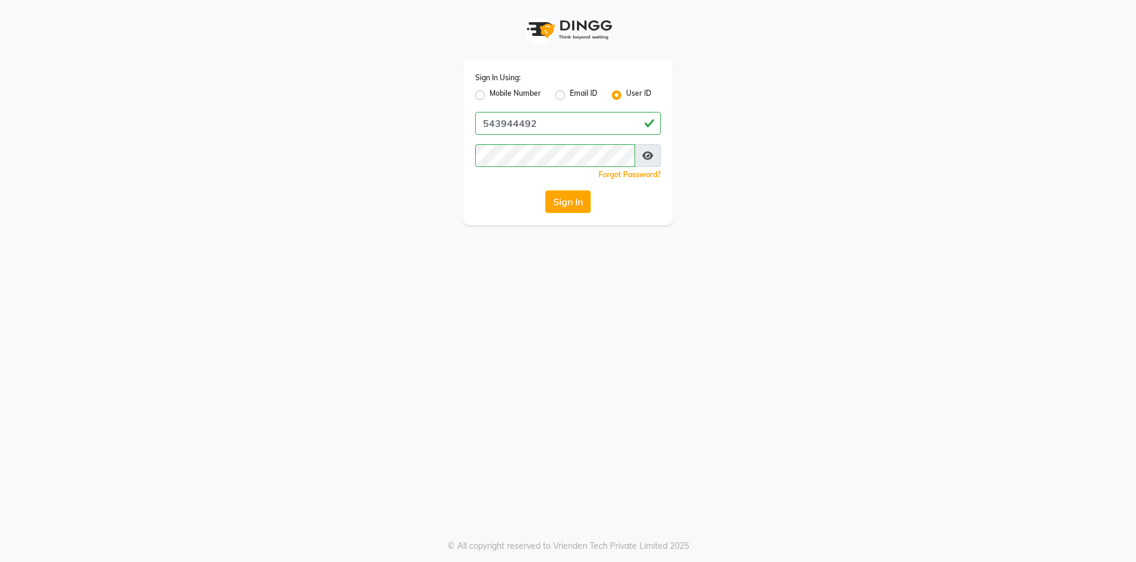
click at [489, 97] on label "Mobile Number" at bounding box center [515, 95] width 52 height 14
click at [489, 96] on input "Mobile Number" at bounding box center [493, 92] width 8 height 8
radio input "true"
radio input "false"
click at [570, 131] on input "Username" at bounding box center [590, 123] width 141 height 23
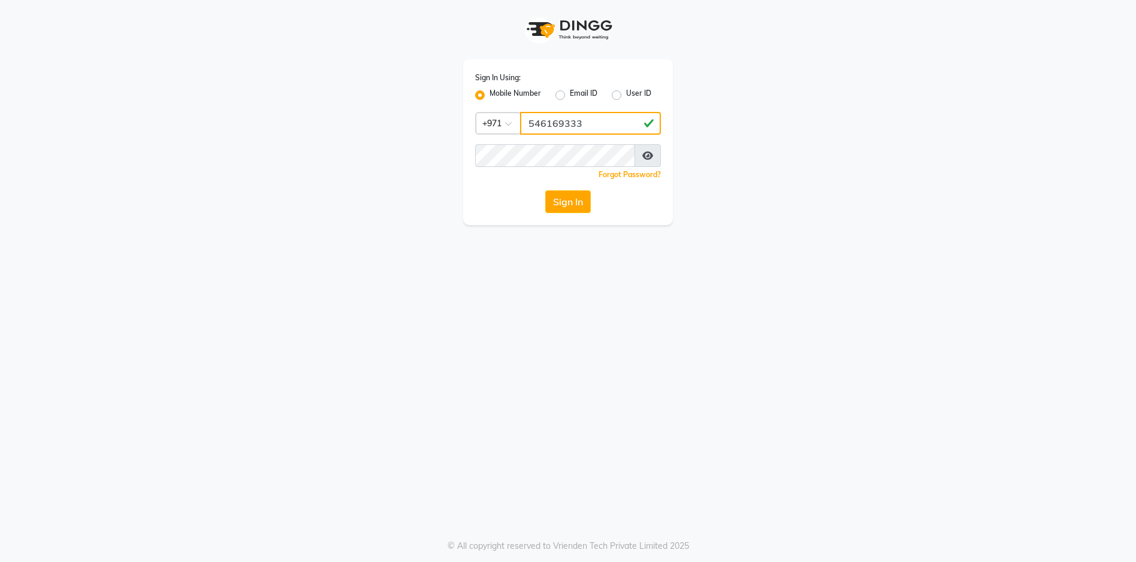
type input "546169333"
click at [427, 301] on div "Sign In Using: Mobile Number Email ID User ID Country Code × +971 546169333 Rem…" at bounding box center [568, 281] width 1136 height 562
click at [576, 201] on button "Sign In" at bounding box center [568, 201] width 46 height 23
